Goal: Navigation & Orientation: Find specific page/section

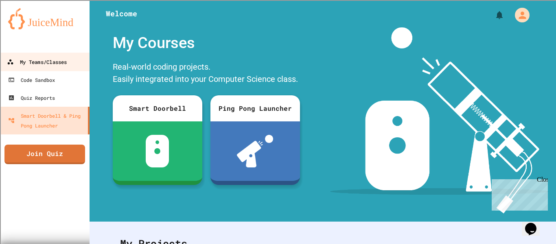
click at [27, 64] on div "My Teams/Classes" at bounding box center [37, 62] width 60 height 10
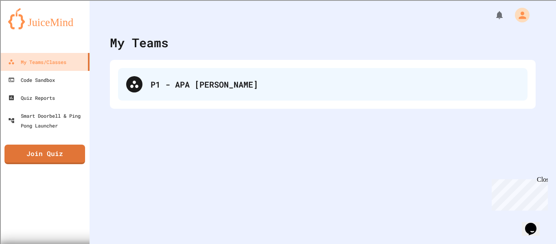
click at [213, 92] on div "P1 - APA [PERSON_NAME]" at bounding box center [323, 84] width 410 height 33
